Goal: Task Accomplishment & Management: Use online tool/utility

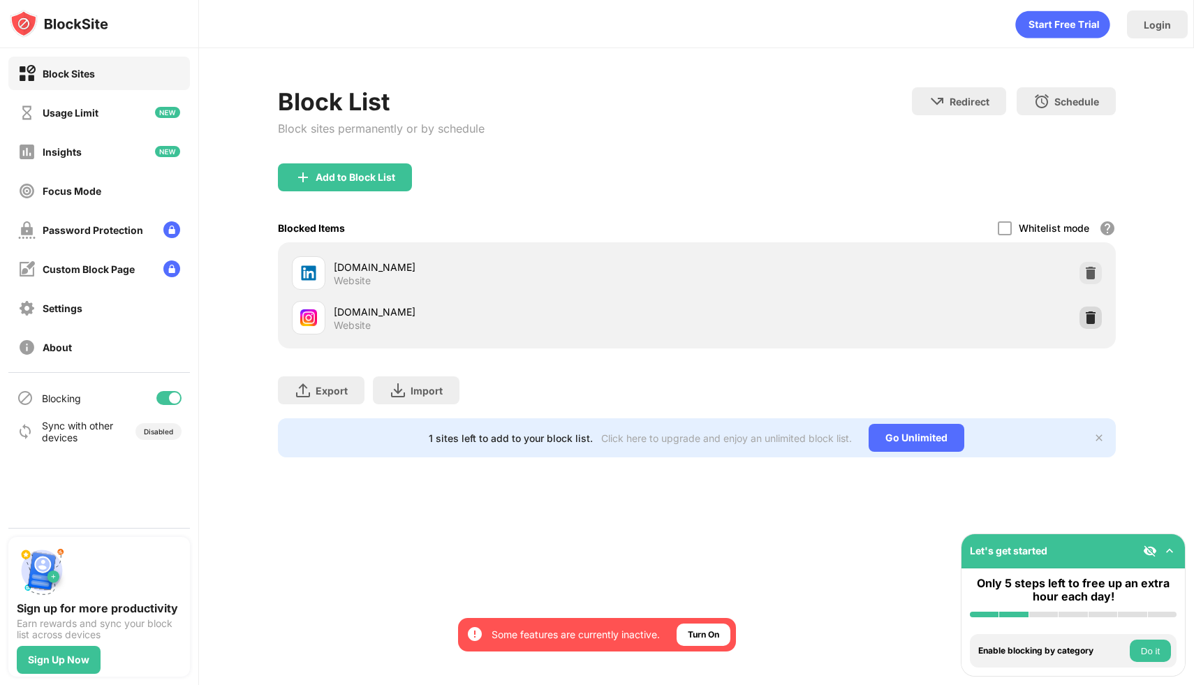
click at [1093, 318] on img at bounding box center [1090, 318] width 14 height 14
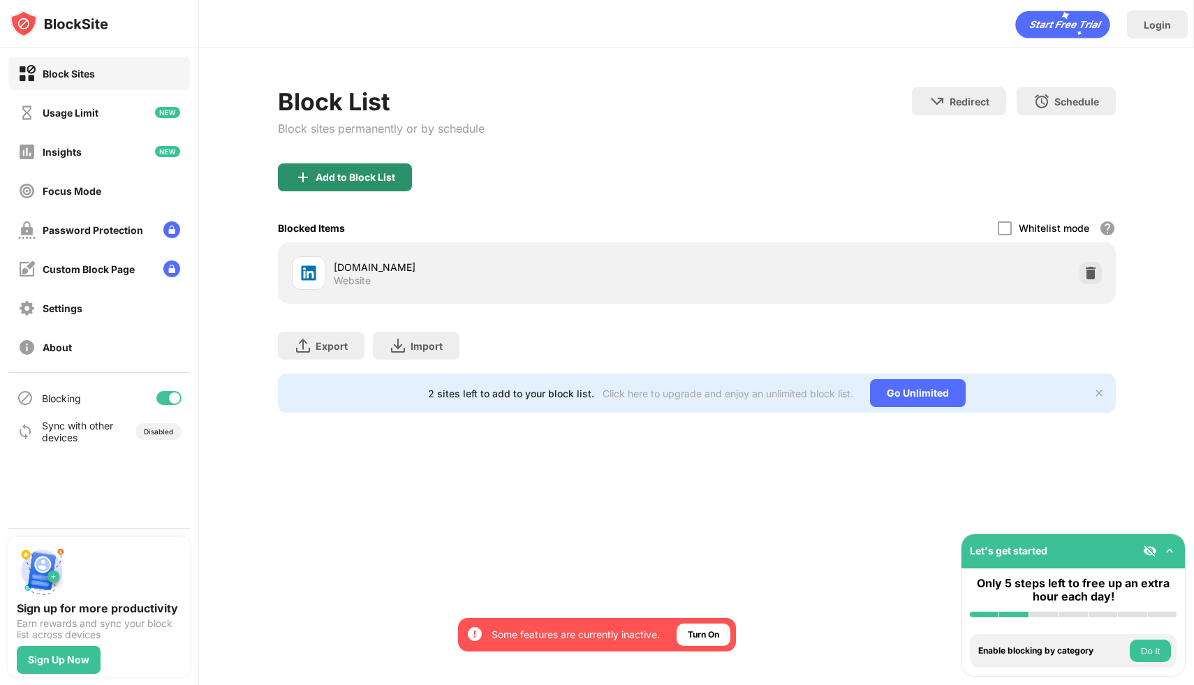
click at [366, 175] on div "Add to Block List" at bounding box center [356, 177] width 80 height 11
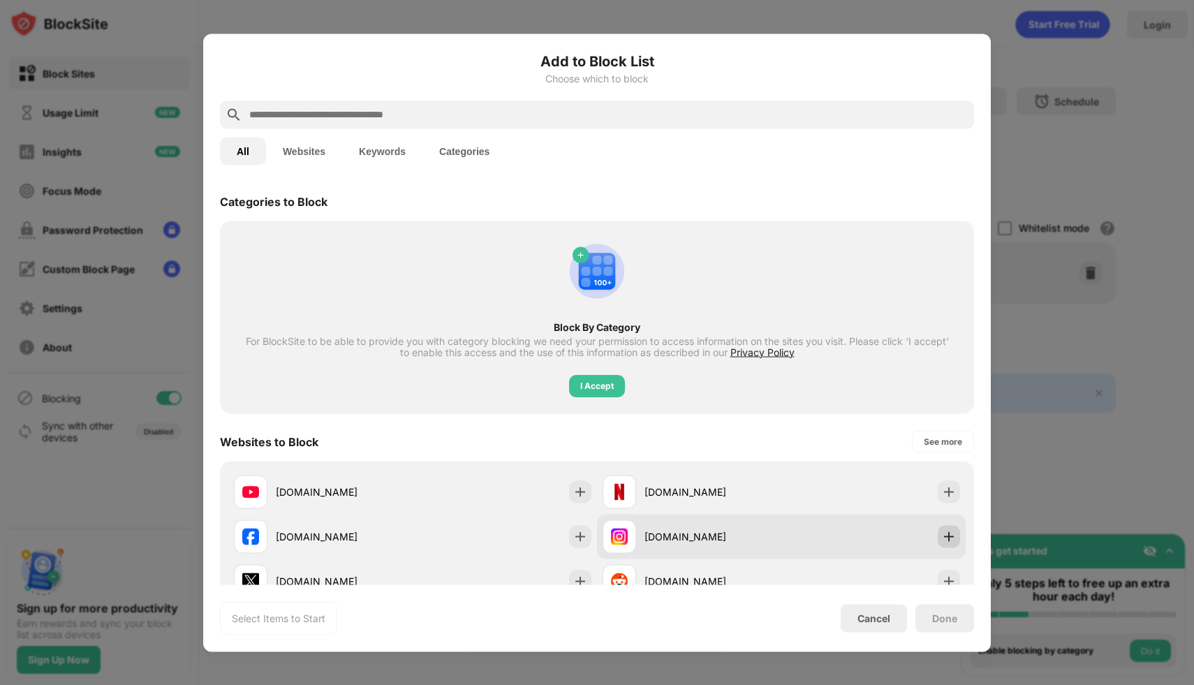
click at [959, 535] on div at bounding box center [949, 536] width 22 height 22
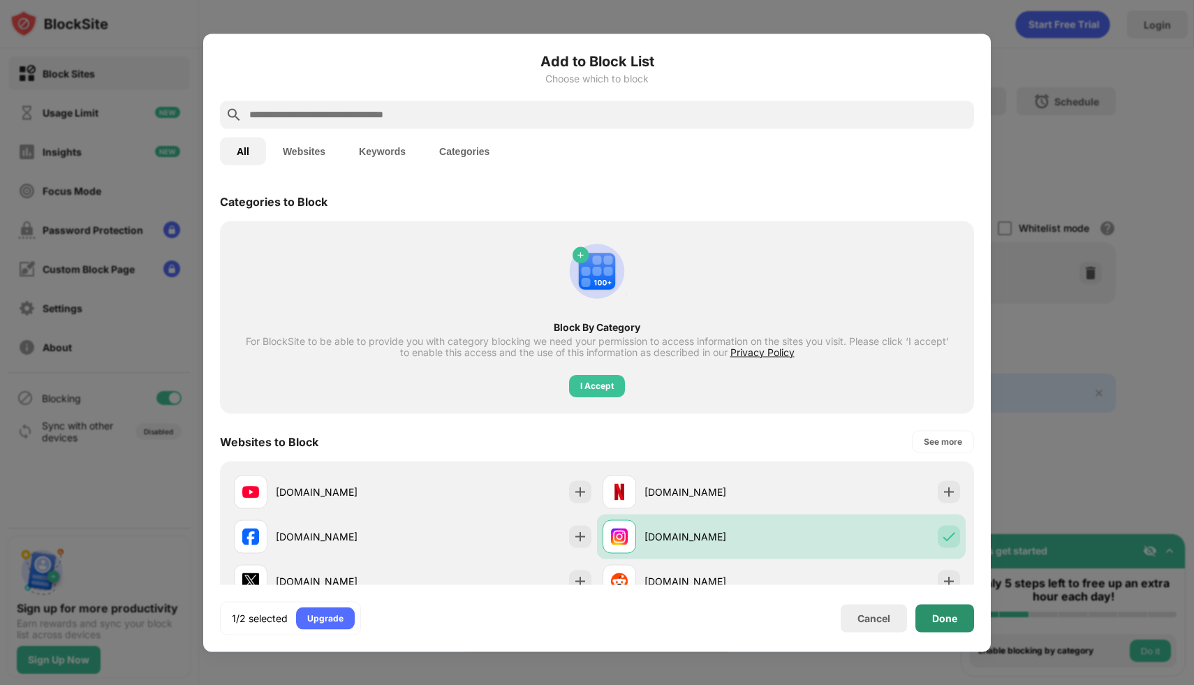
click at [935, 629] on div "Done" at bounding box center [944, 618] width 59 height 28
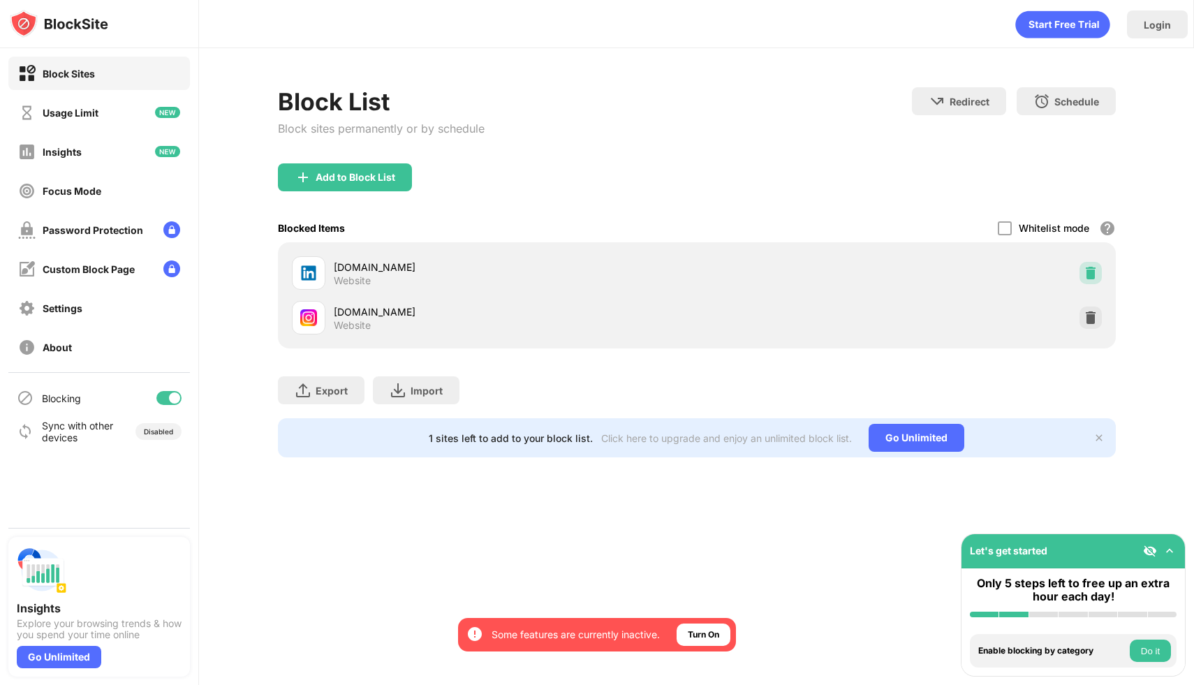
click at [1085, 272] on img at bounding box center [1090, 273] width 14 height 14
